Goal: Information Seeking & Learning: Find specific fact

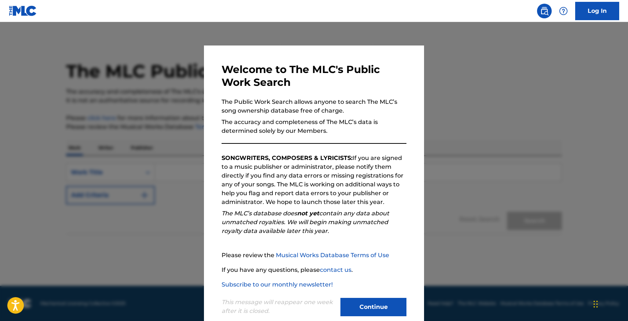
click at [373, 298] on button "Continue" at bounding box center [373, 307] width 66 height 18
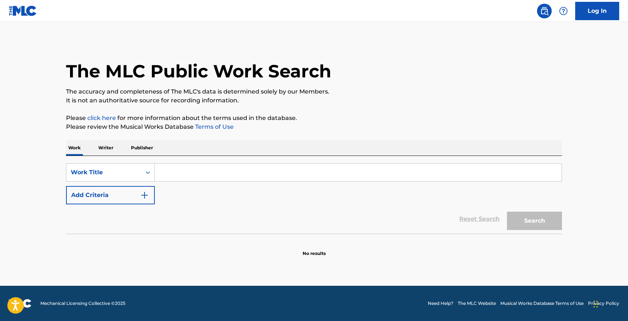
click at [184, 176] on input "Search Form" at bounding box center [358, 173] width 407 height 18
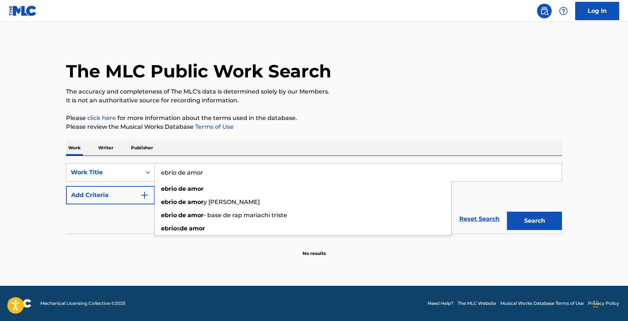
type input "ebrio de amor"
click at [507, 212] on button "Search" at bounding box center [534, 221] width 55 height 18
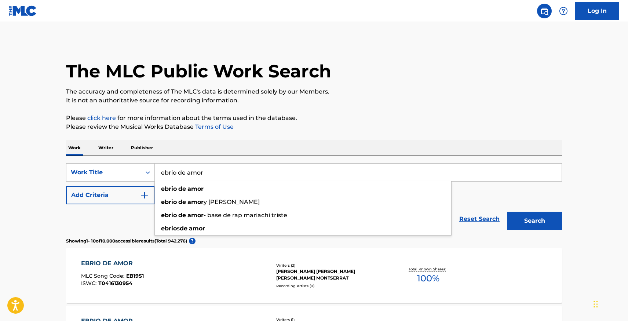
click at [247, 160] on div "SearchWithCriteria3abe94b4-ed79-458c-b53b-a7bff54b6e90 Work Title ebrio de amor…" at bounding box center [314, 195] width 496 height 78
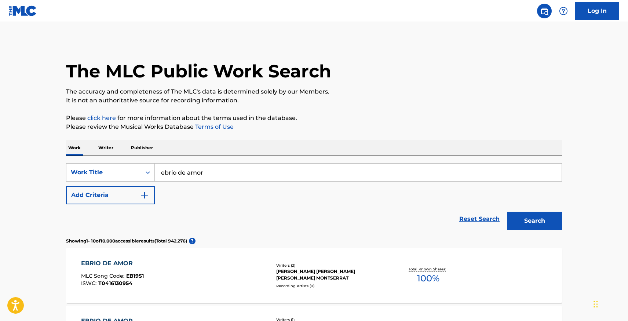
click at [128, 191] on button "Add Criteria" at bounding box center [110, 195] width 89 height 18
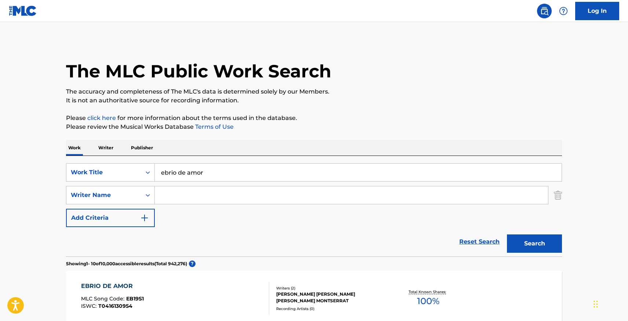
click at [190, 193] on input "Search Form" at bounding box center [351, 195] width 393 height 18
paste input "[PERSON_NAME]"
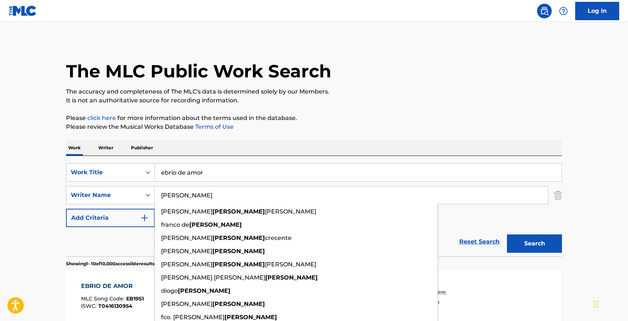
type input "[PERSON_NAME]"
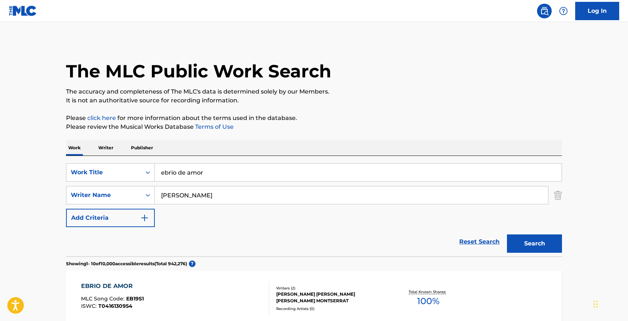
drag, startPoint x: 527, startPoint y: 248, endPoint x: 527, endPoint y: 244, distance: 4.1
click at [527, 248] on button "Search" at bounding box center [534, 243] width 55 height 18
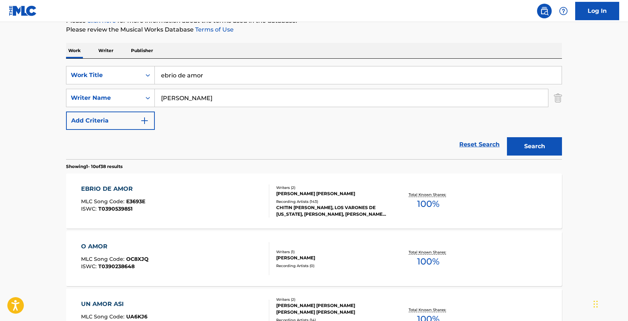
scroll to position [99, 0]
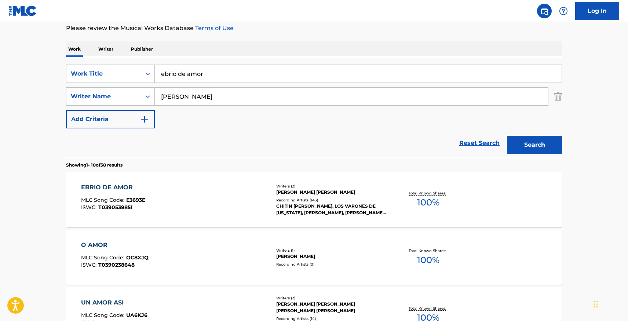
click at [215, 202] on div "EBRIO DE AMOR MLC Song Code : E3693E ISWC : T0390539851" at bounding box center [175, 199] width 188 height 33
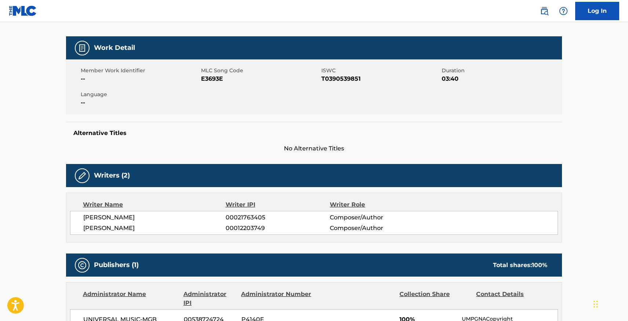
scroll to position [96, 0]
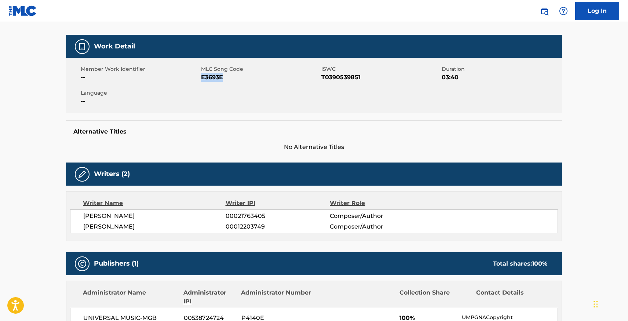
drag, startPoint x: 202, startPoint y: 78, endPoint x: 228, endPoint y: 76, distance: 26.4
click at [224, 76] on span "E3693E" at bounding box center [260, 77] width 118 height 9
copy span "E3693E"
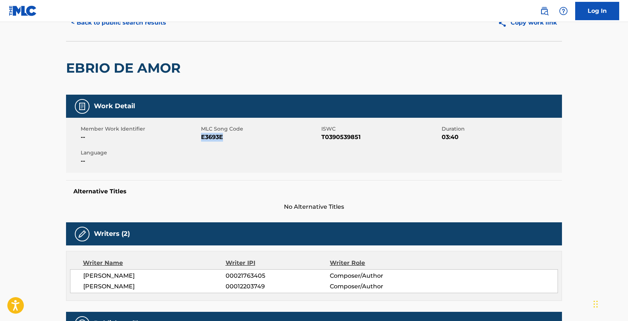
scroll to position [0, 0]
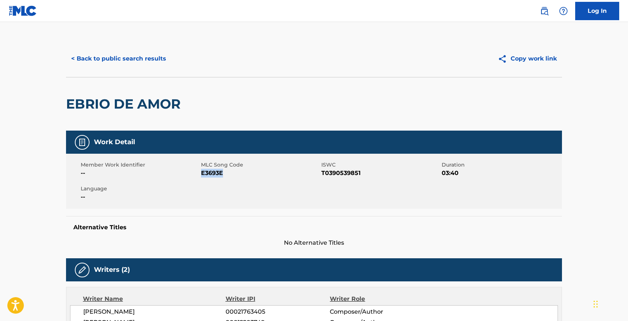
click at [216, 175] on span "E3693E" at bounding box center [260, 173] width 118 height 9
drag, startPoint x: 204, startPoint y: 173, endPoint x: 226, endPoint y: 176, distance: 22.5
click at [225, 176] on span "E3693E" at bounding box center [260, 173] width 118 height 9
copy span "E3693E"
click at [134, 51] on button "< Back to public search results" at bounding box center [118, 59] width 105 height 18
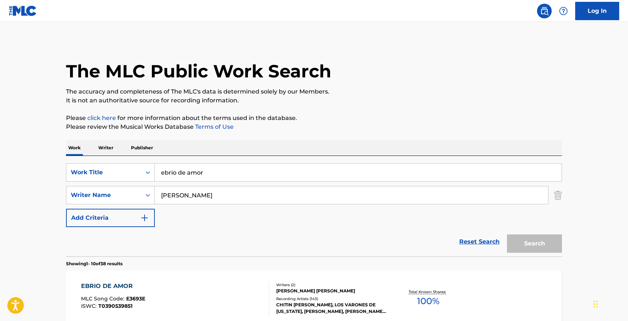
scroll to position [99, 0]
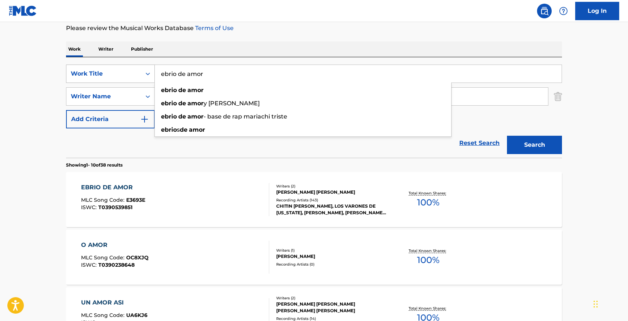
drag, startPoint x: 224, startPoint y: 77, endPoint x: 114, endPoint y: 76, distance: 110.4
click at [114, 76] on div "SearchWithCriteria3abe94b4-ed79-458c-b53b-a7bff54b6e90 Work Title ebrio de amor…" at bounding box center [314, 74] width 496 height 18
paste input "Tamarindo"
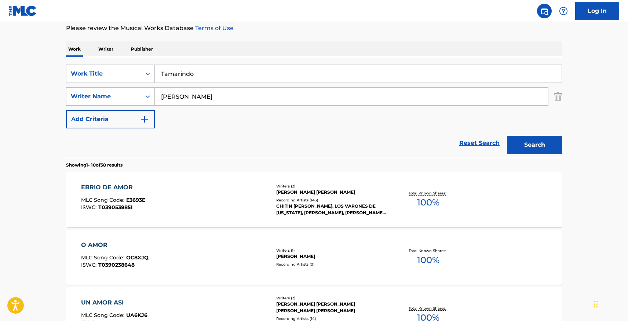
type input "Tamarindo"
click at [561, 96] on img "Search Form" at bounding box center [558, 96] width 8 height 18
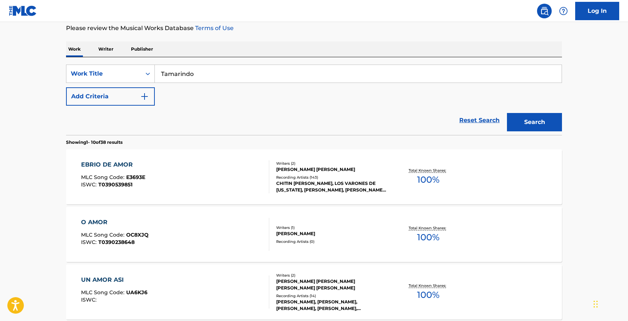
drag, startPoint x: 553, startPoint y: 127, endPoint x: 543, endPoint y: 111, distance: 18.6
click at [551, 125] on button "Search" at bounding box center [534, 122] width 55 height 18
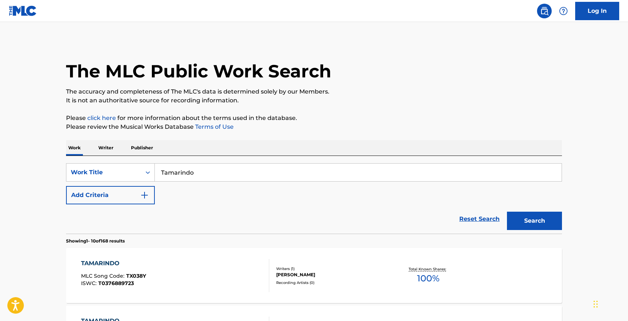
drag, startPoint x: 126, startPoint y: 199, endPoint x: 162, endPoint y: 198, distance: 35.6
click at [129, 199] on button "Add Criteria" at bounding box center [110, 195] width 89 height 18
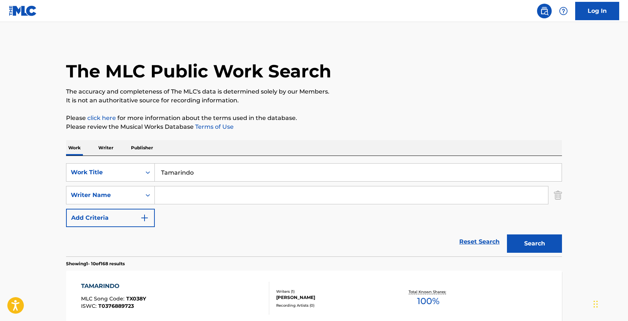
click at [185, 197] on input "Search Form" at bounding box center [351, 195] width 393 height 18
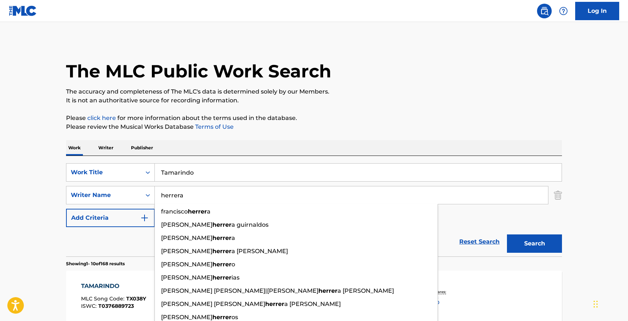
type input "herrera"
click at [507, 234] on button "Search" at bounding box center [534, 243] width 55 height 18
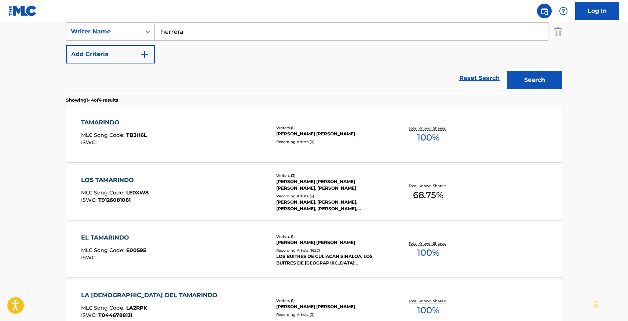
scroll to position [166, 0]
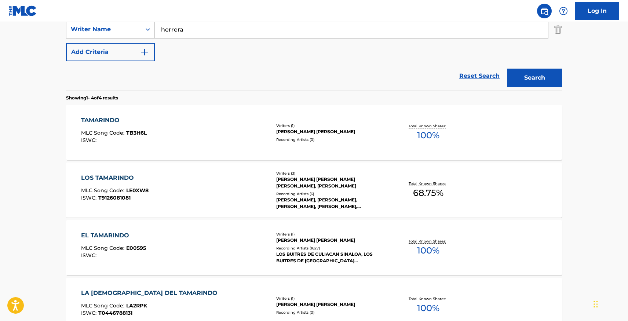
click at [219, 193] on div "LOS TAMARINDO MLC Song Code : LE0XW8 ISWC : T9126081081" at bounding box center [175, 189] width 188 height 33
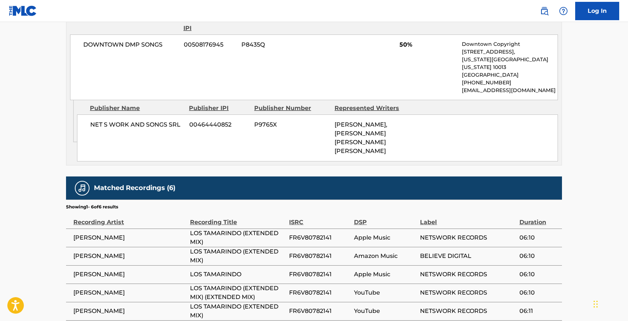
scroll to position [495, 0]
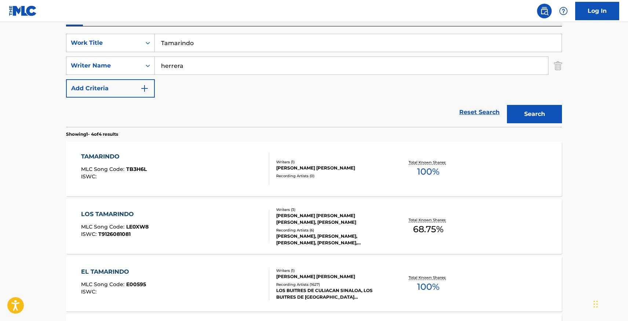
scroll to position [124, 0]
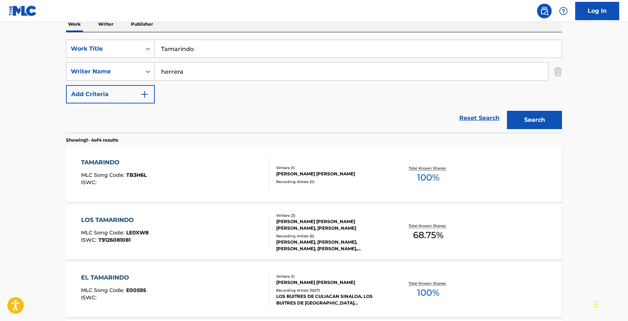
drag, startPoint x: 191, startPoint y: 79, endPoint x: 172, endPoint y: 75, distance: 18.9
click at [182, 77] on input "herrera" at bounding box center [351, 72] width 393 height 18
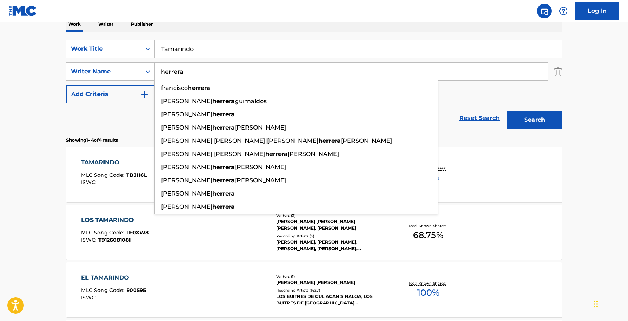
click at [162, 76] on input "herrera" at bounding box center [351, 72] width 393 height 18
drag, startPoint x: 193, startPoint y: 71, endPoint x: 154, endPoint y: 72, distance: 38.9
click at [155, 72] on input "herrera" at bounding box center [351, 72] width 393 height 18
click at [135, 53] on div "Work Title" at bounding box center [103, 49] width 75 height 14
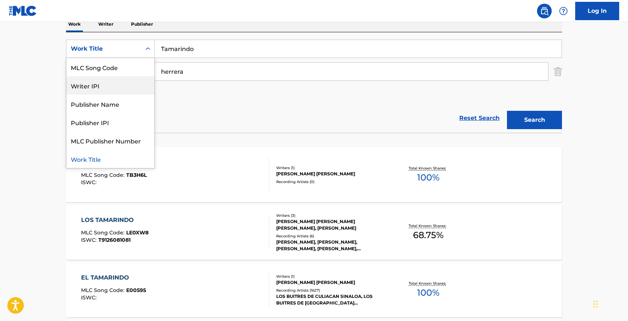
scroll to position [0, 0]
click at [110, 67] on div "ISWC" at bounding box center [110, 67] width 88 height 18
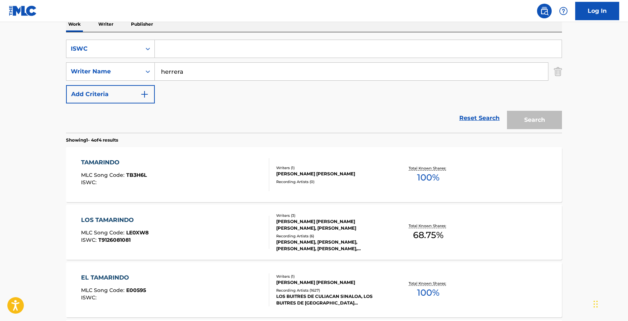
click at [199, 47] on input "Search Form" at bounding box center [358, 49] width 407 height 18
paste input "T0445019066"
click at [563, 74] on div "The MLC Public Work Search The accuracy and completeness of The MLC's data is d…" at bounding box center [313, 163] width 513 height 492
click at [558, 74] on img "Search Form" at bounding box center [558, 71] width 8 height 18
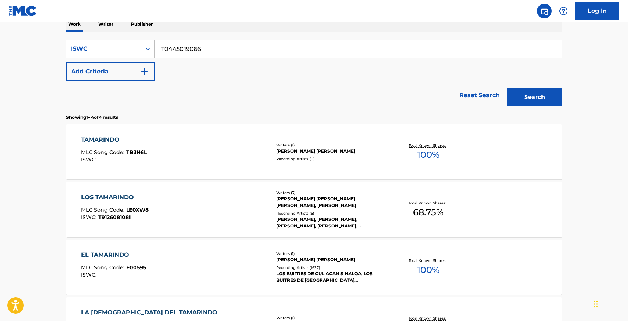
click at [552, 88] on div "Search" at bounding box center [532, 95] width 59 height 29
click at [552, 90] on button "Search" at bounding box center [534, 97] width 55 height 18
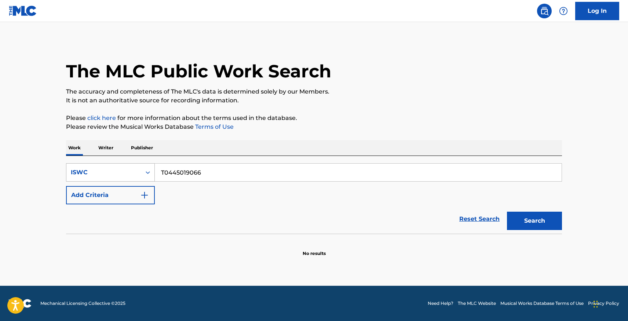
drag, startPoint x: 216, startPoint y: 179, endPoint x: 148, endPoint y: 173, distance: 68.0
click at [144, 175] on div "SearchWithCriteriab2bfde09-221a-4c8b-9326-57bbacc8cddc ISWC T0445019066" at bounding box center [314, 172] width 496 height 18
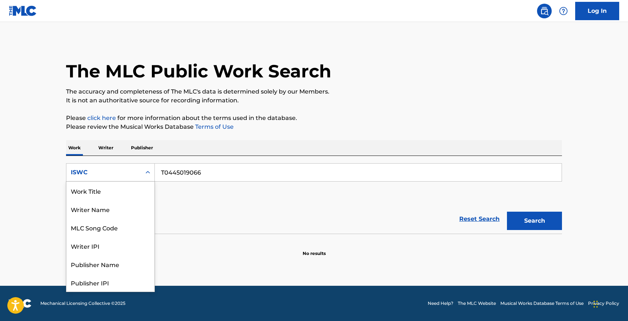
drag, startPoint x: 148, startPoint y: 173, endPoint x: 155, endPoint y: 173, distance: 6.6
click at [150, 173] on icon "Search Form" at bounding box center [147, 172] width 7 height 7
drag, startPoint x: 198, startPoint y: 173, endPoint x: 205, endPoint y: 173, distance: 7.7
click at [198, 173] on input "T0445019066" at bounding box center [358, 173] width 407 height 18
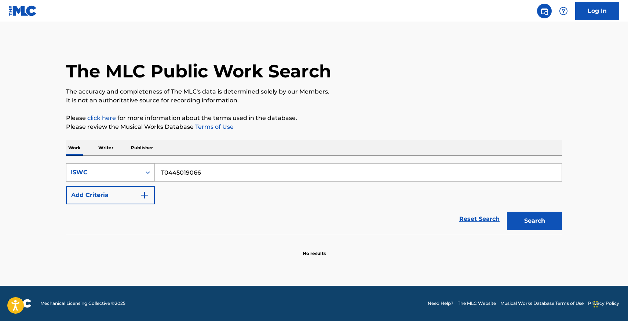
drag, startPoint x: 207, startPoint y: 173, endPoint x: 132, endPoint y: 173, distance: 75.5
click at [131, 174] on div "SearchWithCriteriab2bfde09-221a-4c8b-9326-57bbacc8cddc ISWC T0445019066" at bounding box center [314, 172] width 496 height 18
type input "el tamarindo"
click at [507, 212] on button "Search" at bounding box center [534, 221] width 55 height 18
click at [113, 201] on button "Add Criteria" at bounding box center [110, 195] width 89 height 18
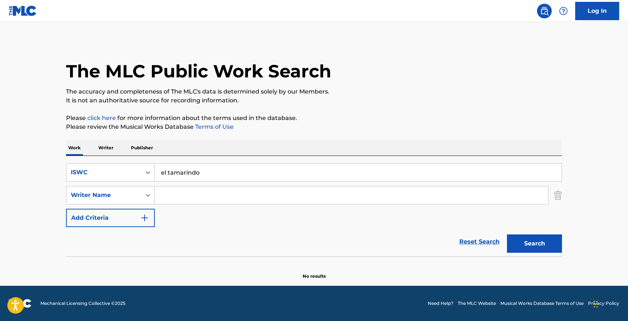
click at [180, 199] on input "Search Form" at bounding box center [351, 195] width 393 height 18
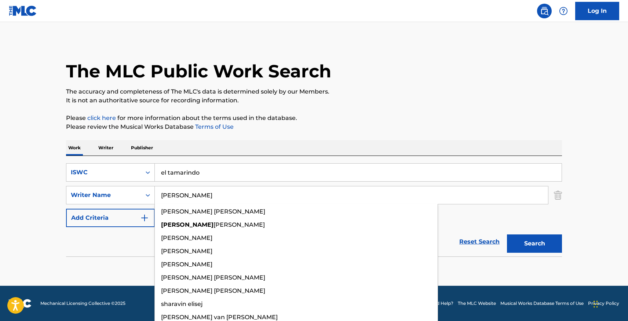
type input "[PERSON_NAME]"
click at [507, 234] on button "Search" at bounding box center [534, 243] width 55 height 18
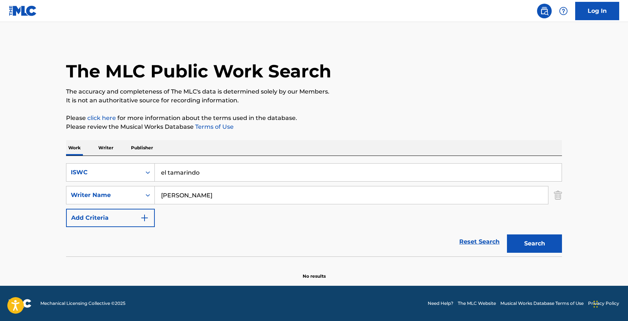
drag, startPoint x: 169, startPoint y: 176, endPoint x: 164, endPoint y: 176, distance: 5.1
click at [164, 176] on input "el tamarindo" at bounding box center [358, 173] width 407 height 18
drag, startPoint x: 166, startPoint y: 174, endPoint x: 157, endPoint y: 176, distance: 8.6
click at [157, 176] on input "el tamarindo" at bounding box center [358, 173] width 407 height 18
type input "e"
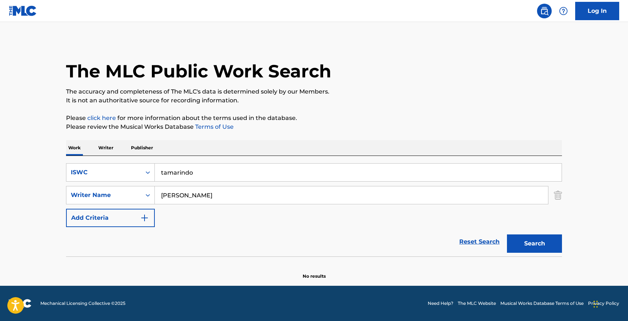
type input "tamarindo"
click at [507, 234] on button "Search" at bounding box center [534, 243] width 55 height 18
click at [530, 237] on button "Search" at bounding box center [534, 243] width 55 height 18
click at [531, 238] on button "Search" at bounding box center [534, 243] width 55 height 18
drag, startPoint x: 553, startPoint y: 193, endPoint x: 554, endPoint y: 197, distance: 3.9
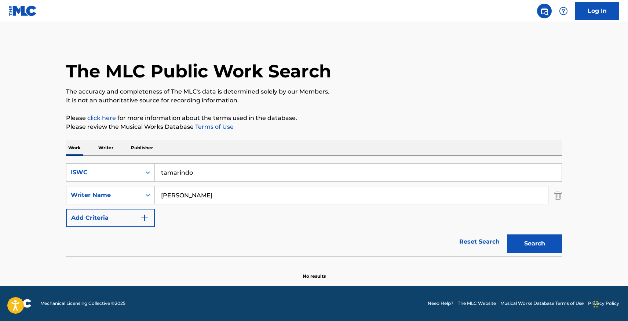
click at [553, 194] on div "SearchWithCriteriaead03697-771b-49bb-8f8b-c45e756b1e06 Writer Name [PERSON_NAME]" at bounding box center [314, 195] width 496 height 18
drag, startPoint x: 556, startPoint y: 198, endPoint x: 534, endPoint y: 174, distance: 32.2
click at [556, 198] on img "Search Form" at bounding box center [558, 195] width 8 height 18
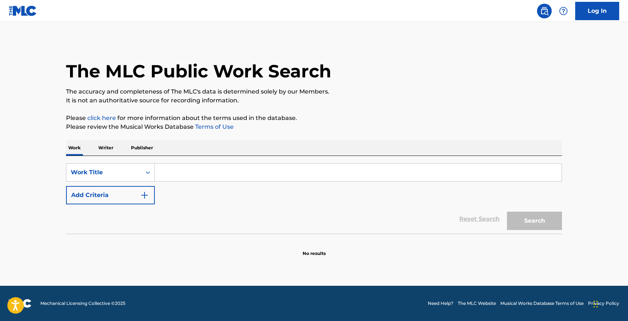
click at [162, 176] on input "Search Form" at bounding box center [358, 173] width 407 height 18
click at [125, 195] on button "Add Criteria" at bounding box center [110, 195] width 89 height 18
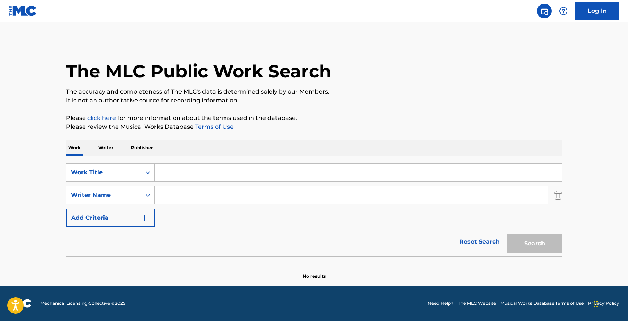
click at [173, 193] on input "Search Form" at bounding box center [351, 195] width 393 height 18
paste input "Ledezma"
type input "Ledezma"
click at [169, 171] on input "Search Form" at bounding box center [358, 173] width 407 height 18
paste input "Gracias Por Que Volviste"
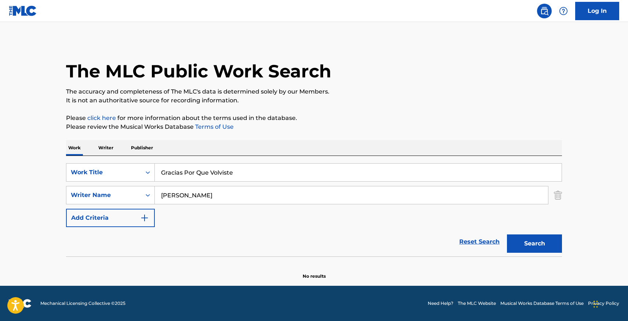
type input "Gracias Por Que Volviste"
click at [530, 240] on button "Search" at bounding box center [534, 243] width 55 height 18
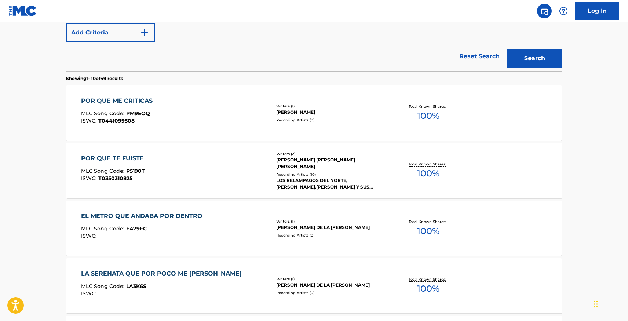
scroll to position [186, 0]
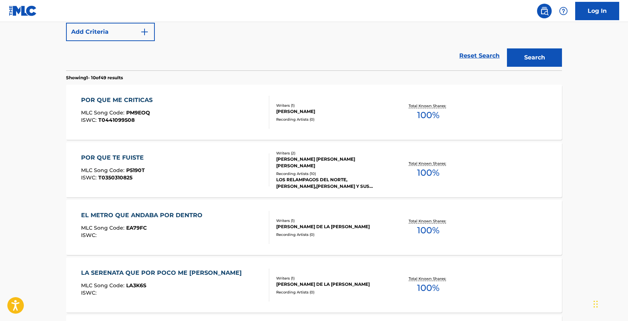
click at [341, 160] on div "REYNALDO MARTINEZ LEDEZMA, SERVANDO CANO RODRIGUEZ" at bounding box center [331, 162] width 111 height 13
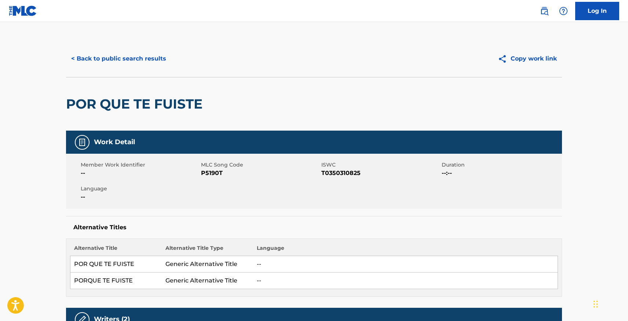
click at [125, 57] on button "< Back to public search results" at bounding box center [118, 59] width 105 height 18
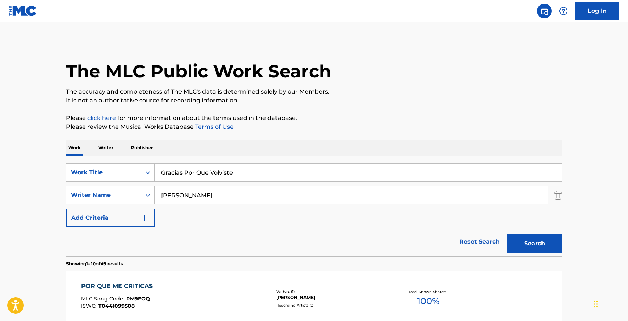
click at [197, 173] on input "Gracias Por Que Volviste" at bounding box center [358, 173] width 407 height 18
type input "Gracias PorQue Volviste"
click at [507, 234] on button "Search" at bounding box center [534, 243] width 55 height 18
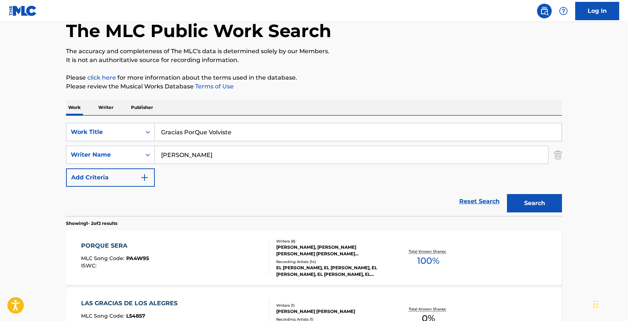
scroll to position [19, 0]
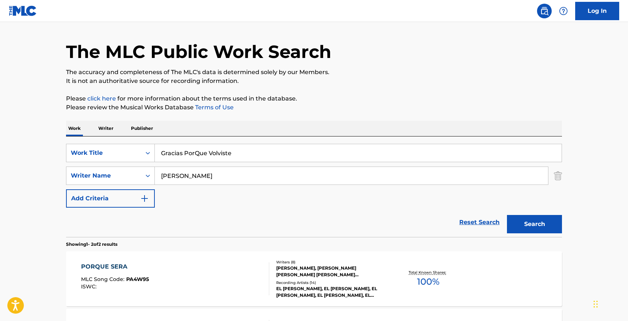
click at [559, 178] on img "Search Form" at bounding box center [558, 175] width 8 height 18
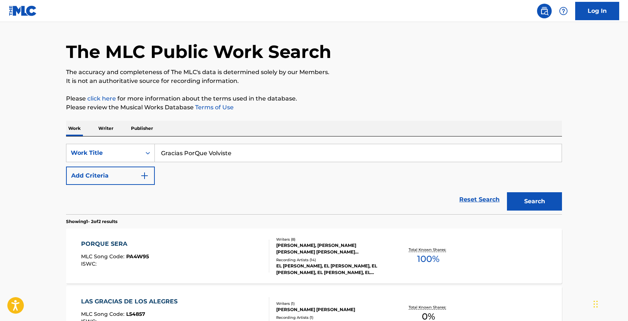
click at [551, 153] on input "Gracias PorQue Volviste" at bounding box center [358, 153] width 407 height 18
drag, startPoint x: 510, startPoint y: 154, endPoint x: 15, endPoint y: 132, distance: 495.5
click at [14, 134] on main "The MLC Public Work Search The accuracy and completeness of The MLC's data is d…" at bounding box center [314, 191] width 628 height 377
